Goal: Task Accomplishment & Management: Complete application form

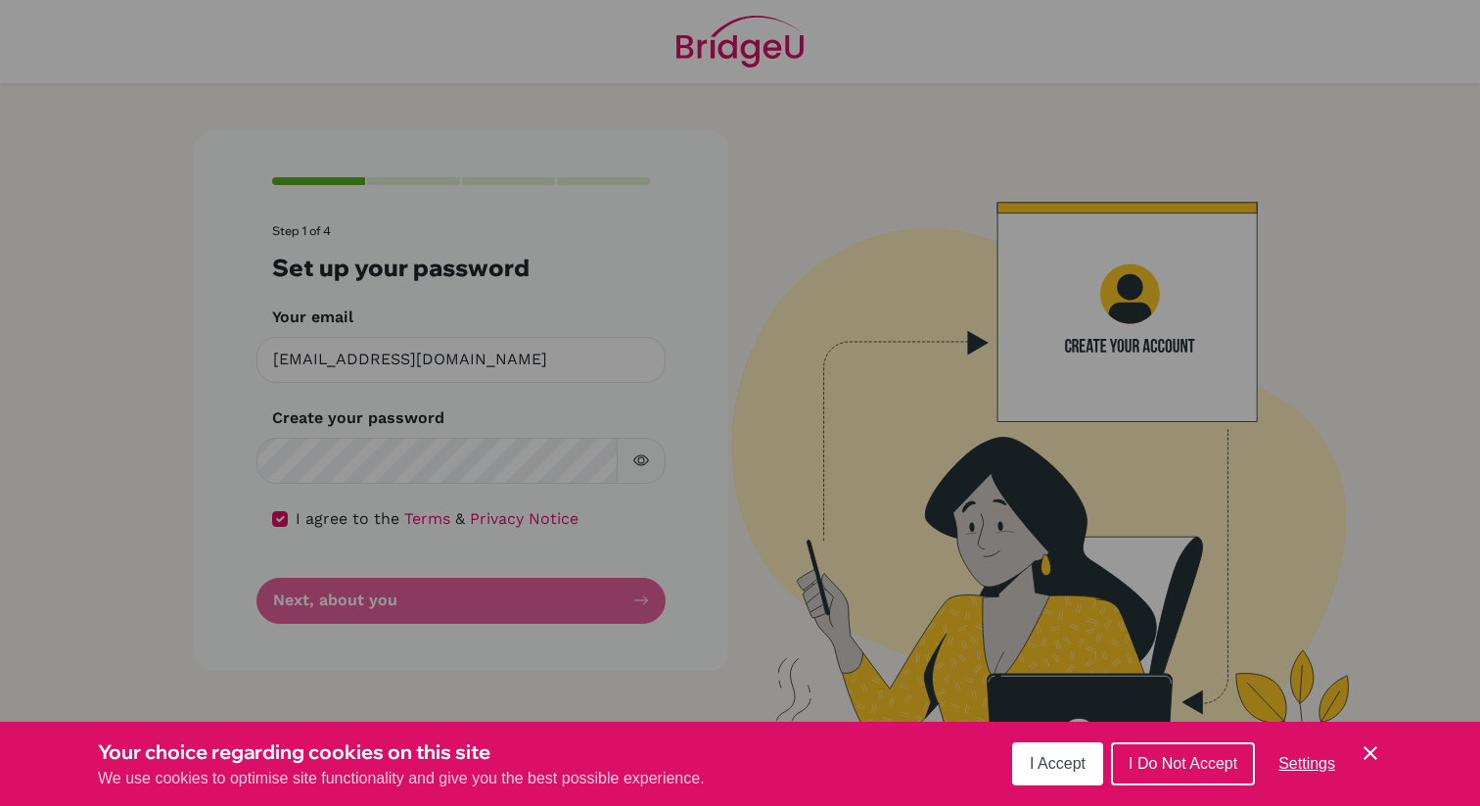
click at [1062, 773] on button "I Accept" at bounding box center [1057, 763] width 91 height 43
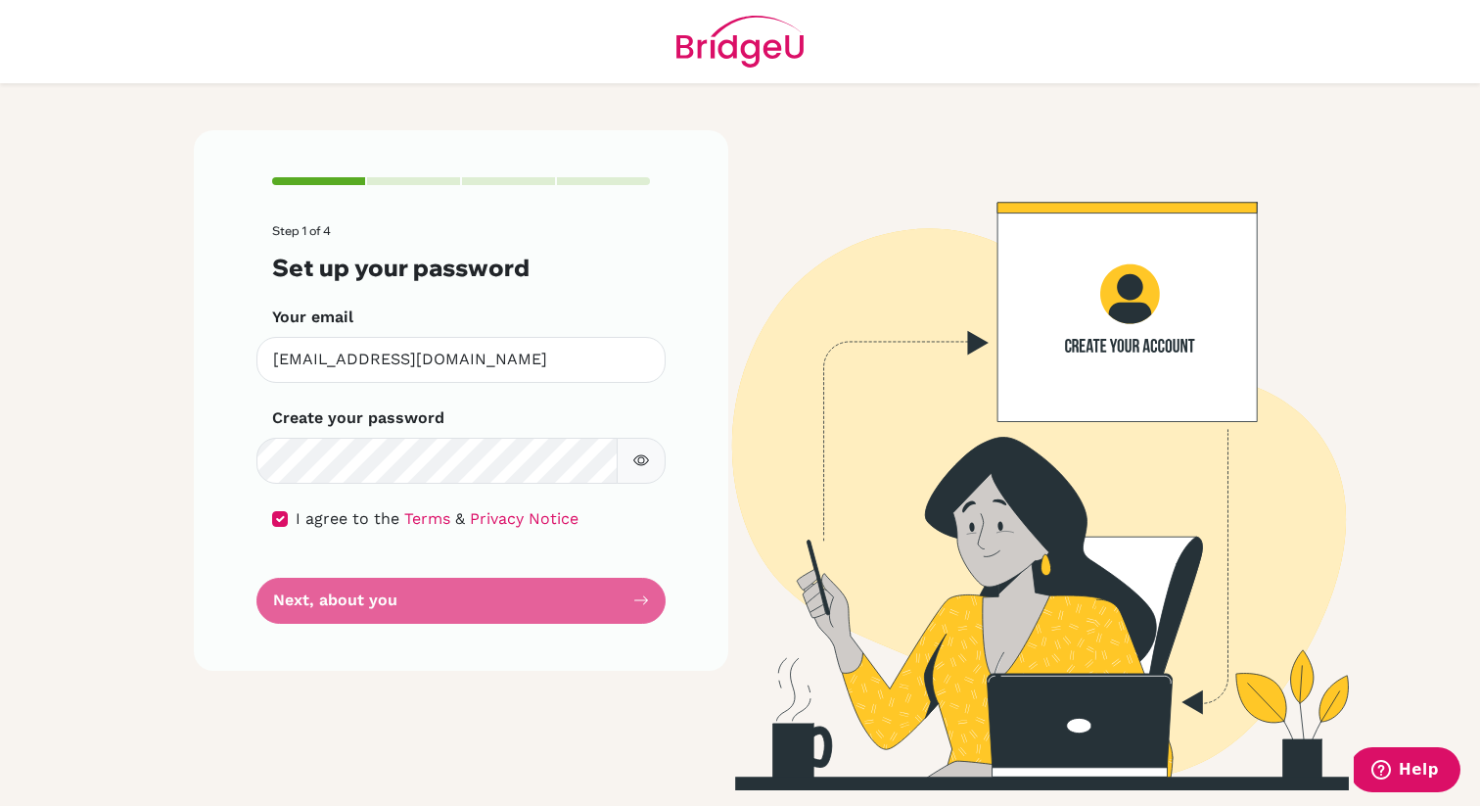
click at [384, 611] on form "Step 1 of 4 Set up your password Your email [EMAIL_ADDRESS][DOMAIN_NAME] Invali…" at bounding box center [461, 423] width 378 height 399
click at [284, 520] on input "checkbox" at bounding box center [280, 519] width 16 height 16
checkbox input "true"
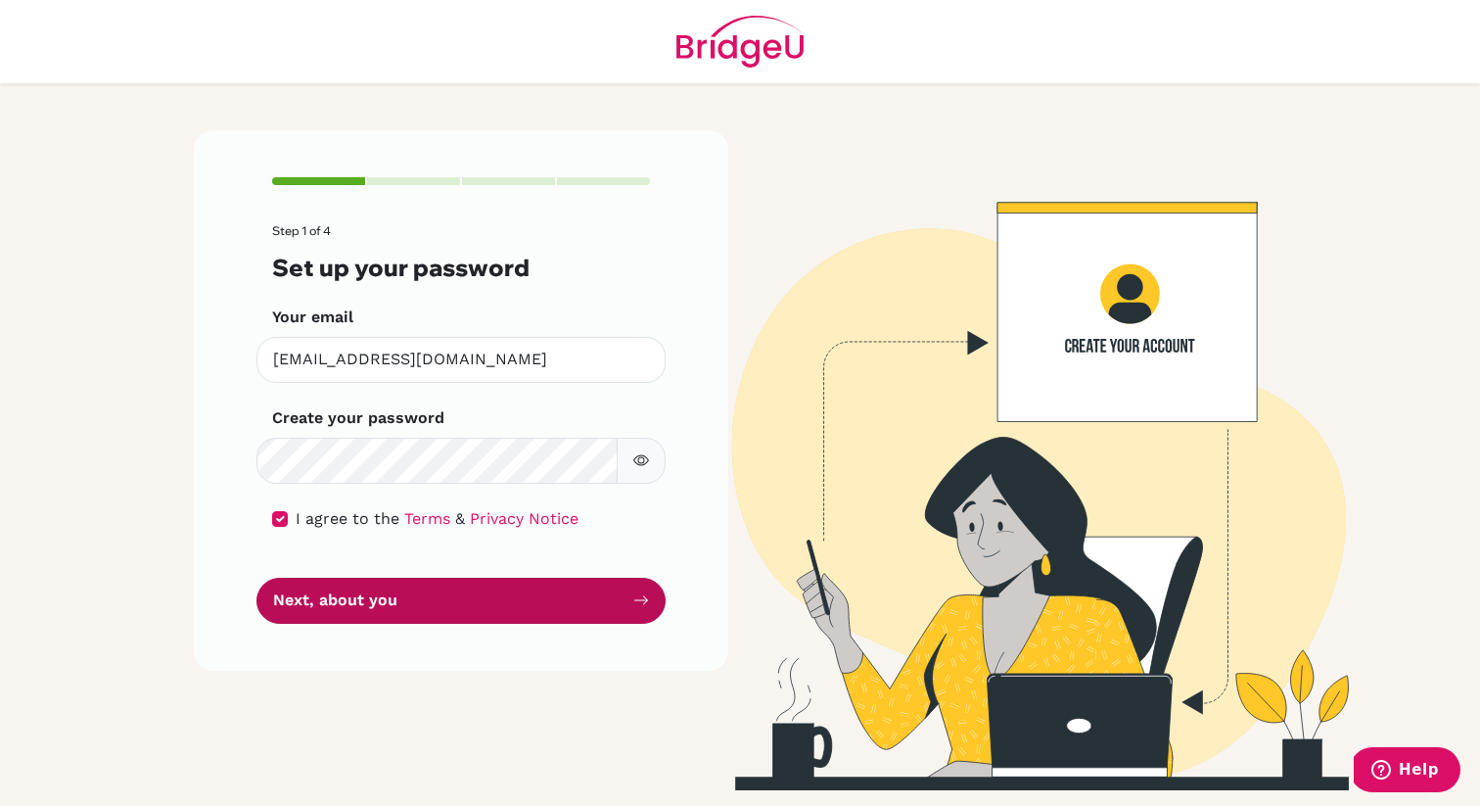
click at [349, 590] on button "Next, about you" at bounding box center [461, 601] width 409 height 46
click at [352, 599] on button "Next, about you" at bounding box center [461, 601] width 409 height 46
click at [526, 601] on button "Next, about you" at bounding box center [461, 601] width 409 height 46
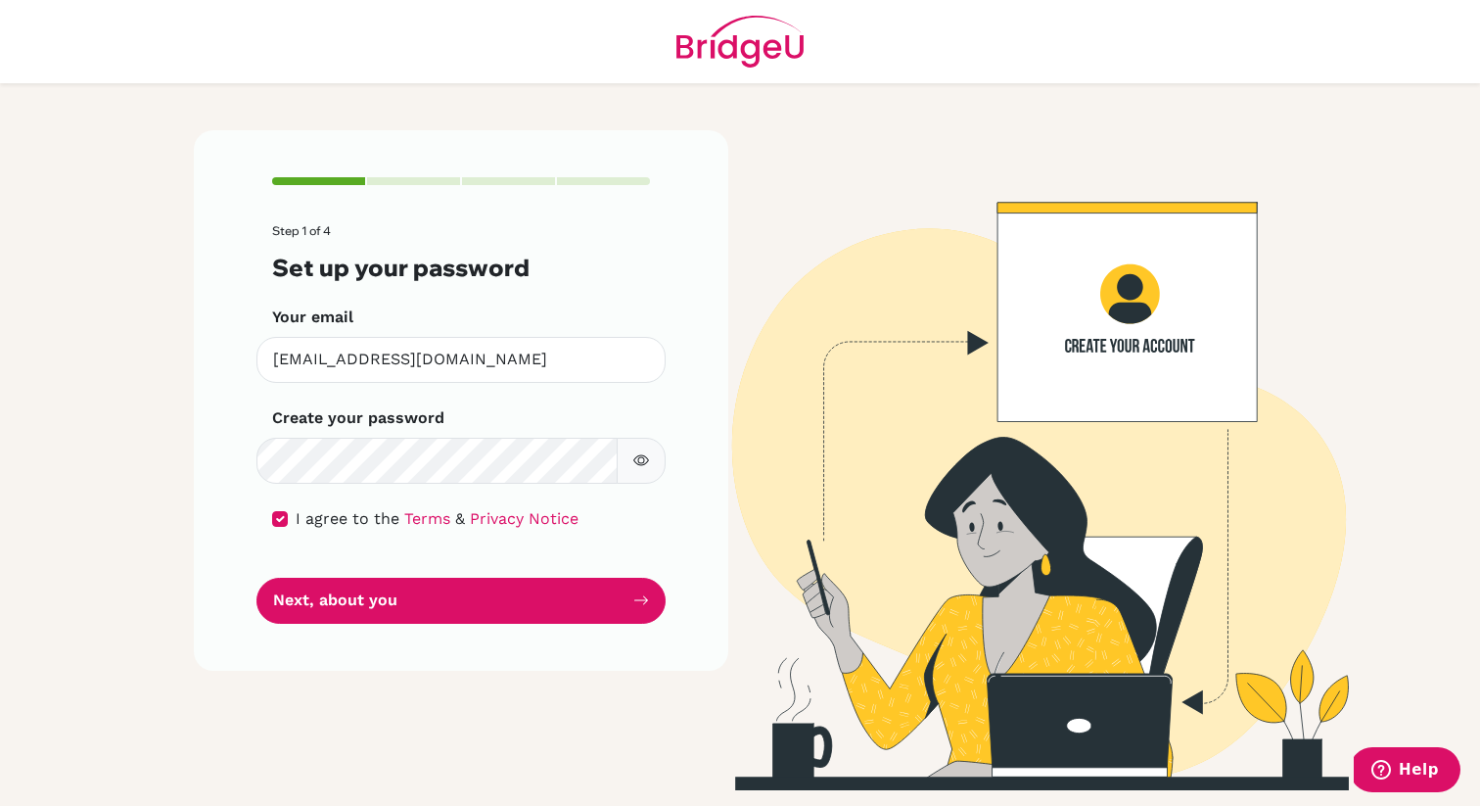
click at [651, 455] on button "button" at bounding box center [641, 461] width 49 height 46
click at [649, 455] on button "button" at bounding box center [641, 461] width 49 height 46
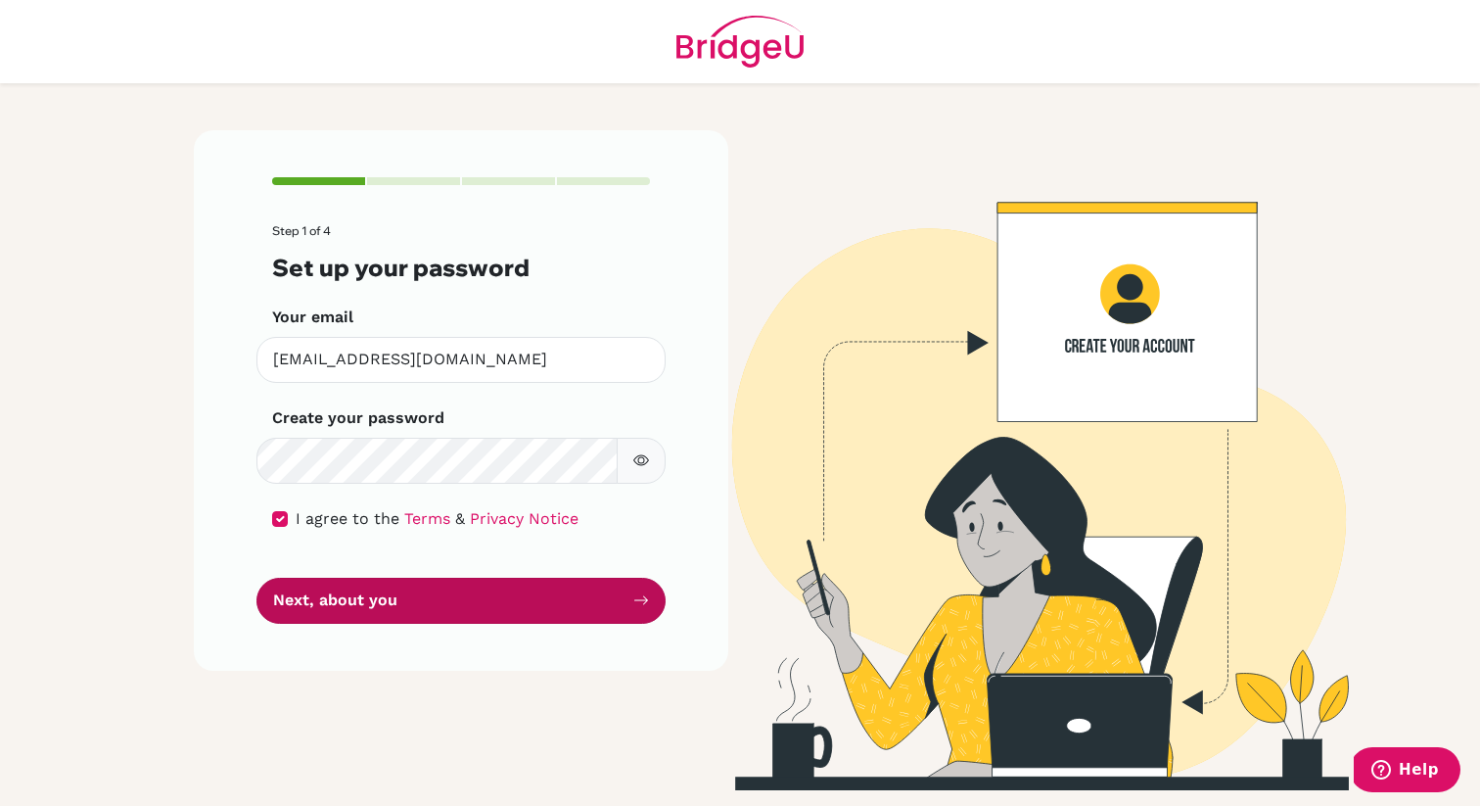
click at [443, 593] on button "Next, about you" at bounding box center [461, 601] width 409 height 46
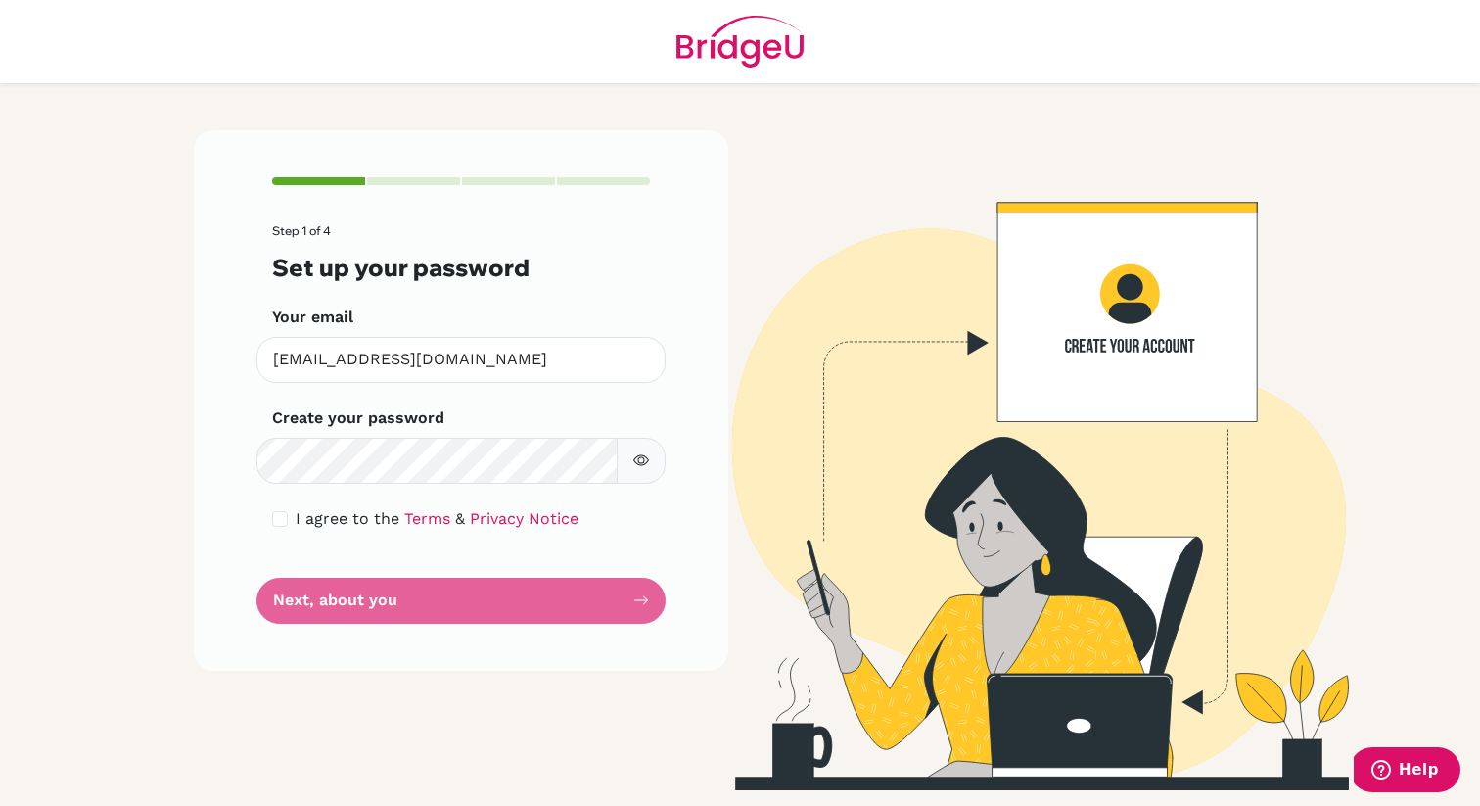
click at [216, 520] on div "Step 1 of 4 Set up your password Your email [EMAIL_ADDRESS][DOMAIN_NAME] Invali…" at bounding box center [461, 400] width 535 height 540
click at [273, 520] on input "checkbox" at bounding box center [280, 519] width 16 height 16
checkbox input "true"
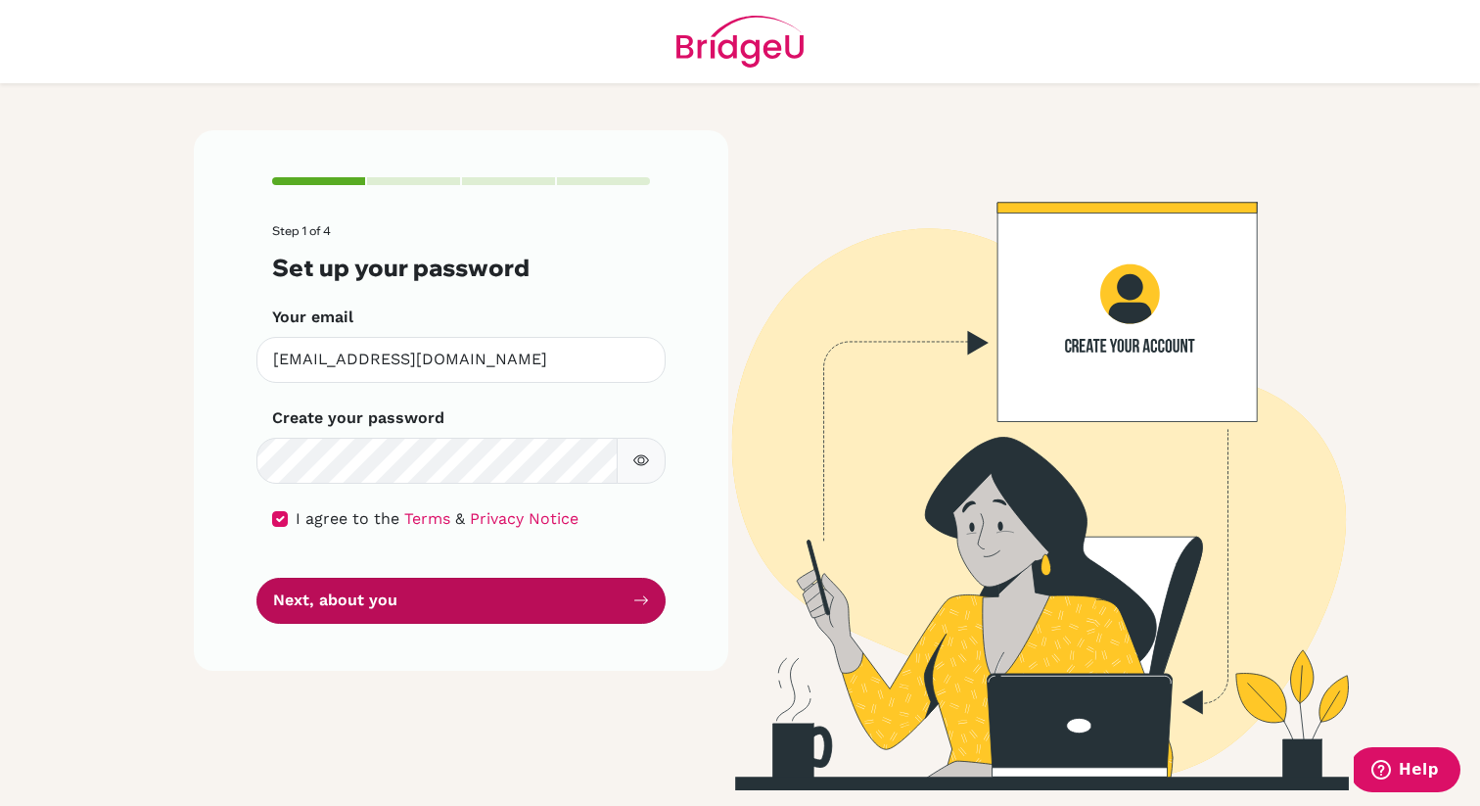
click at [318, 604] on button "Next, about you" at bounding box center [461, 601] width 409 height 46
